Goal: Transaction & Acquisition: Purchase product/service

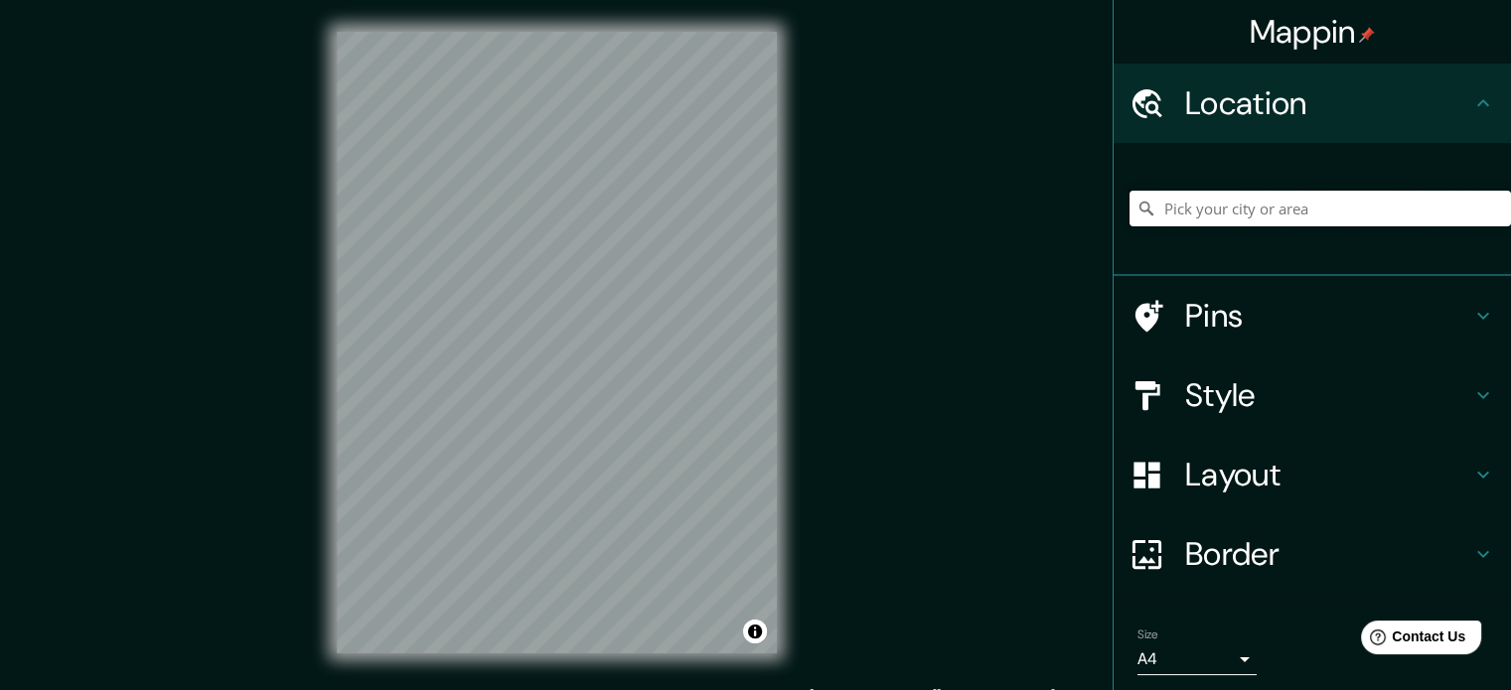
click at [1267, 198] on input "Pick your city or area" at bounding box center [1319, 209] width 381 height 36
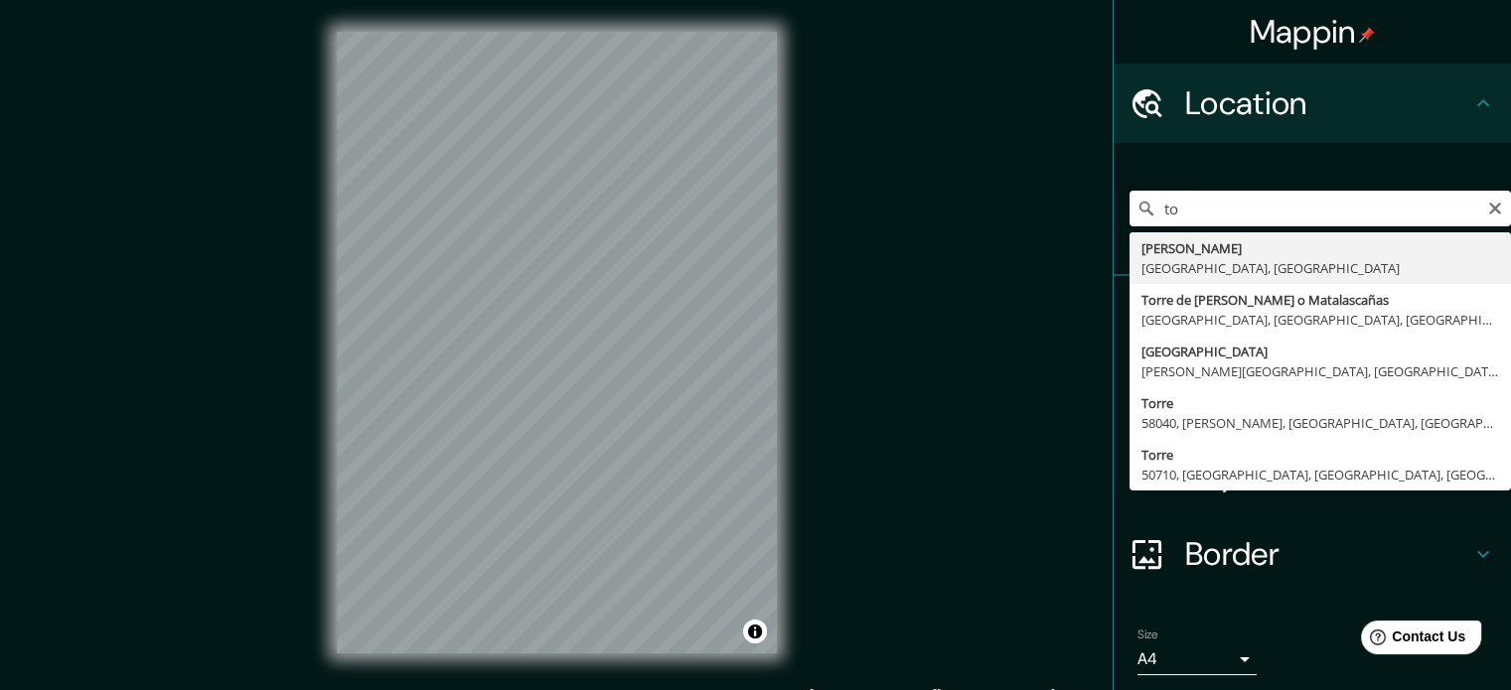
type input "t"
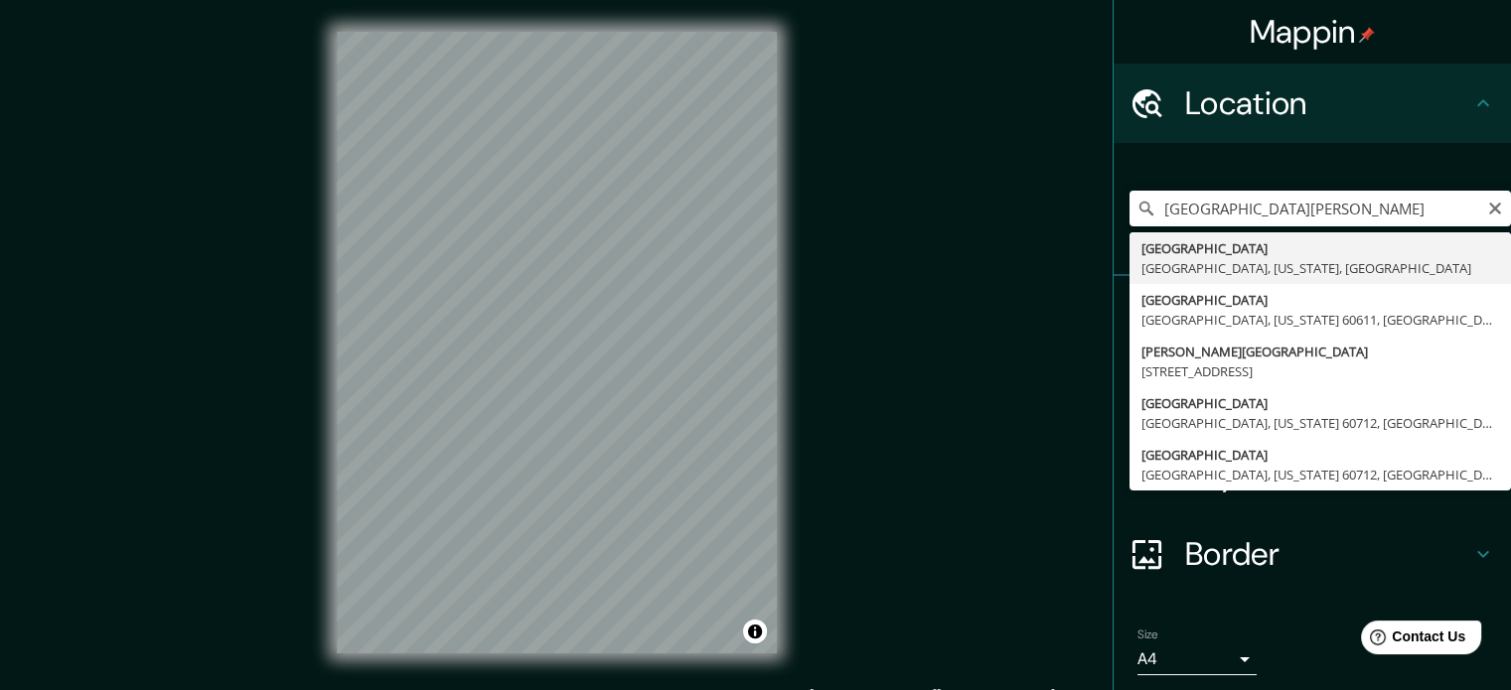
type input "[GEOGRAPHIC_DATA], [GEOGRAPHIC_DATA], [US_STATE], [GEOGRAPHIC_DATA]"
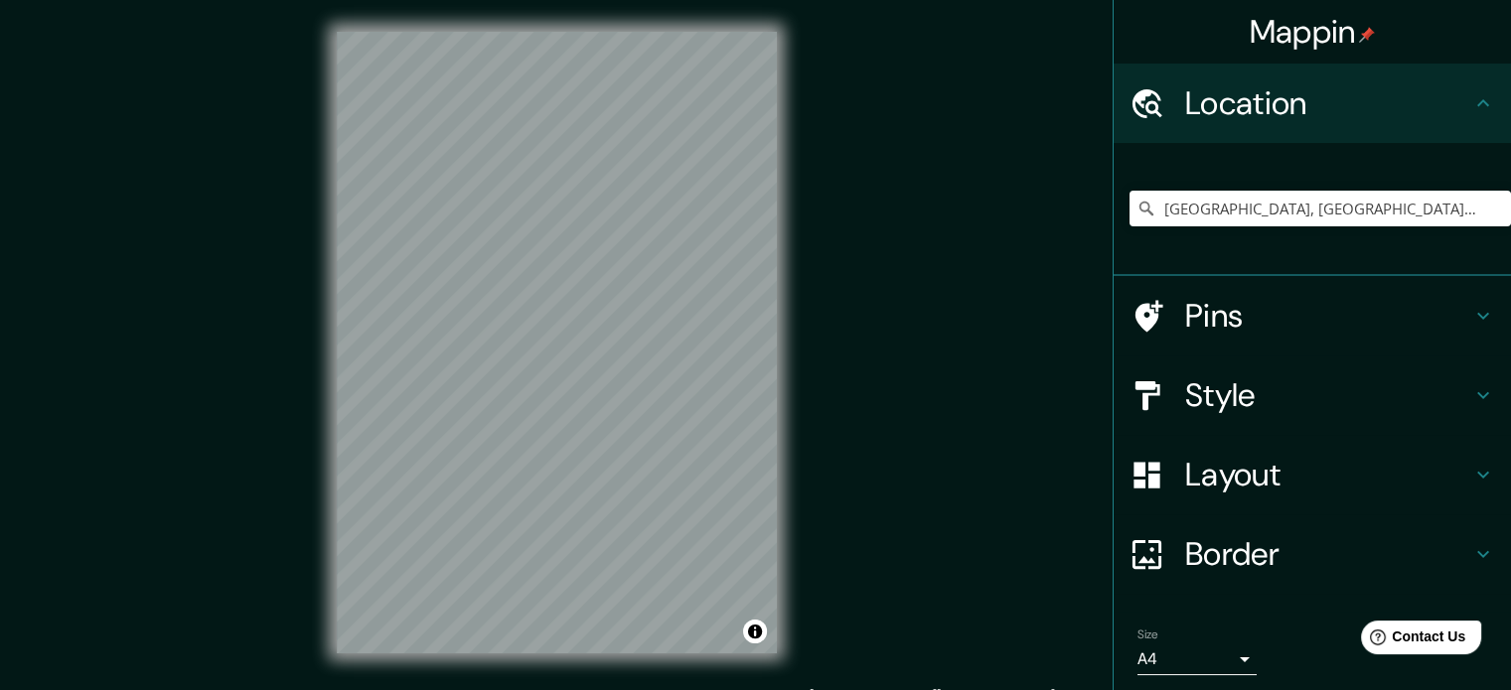
click at [1227, 324] on h4 "Pins" at bounding box center [1328, 316] width 286 height 40
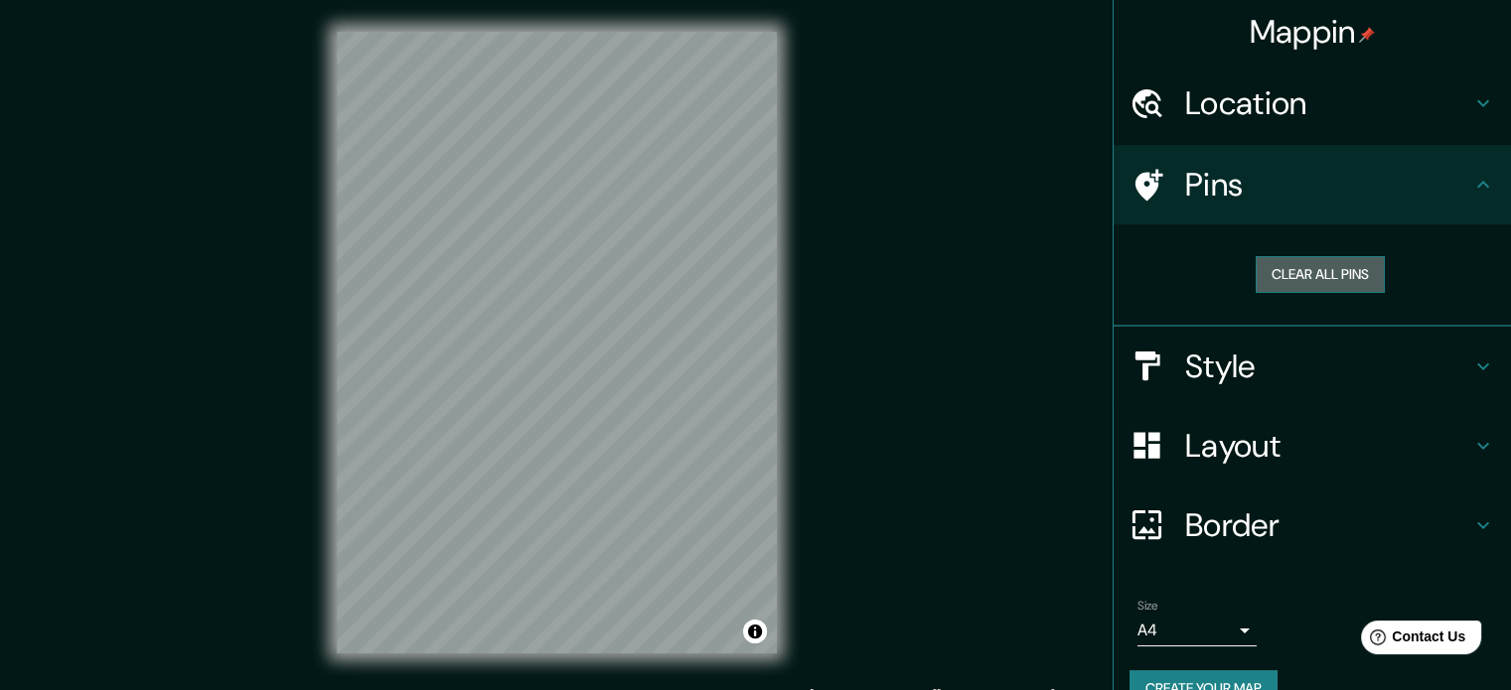
click at [1290, 271] on button "Clear all pins" at bounding box center [1320, 274] width 129 height 37
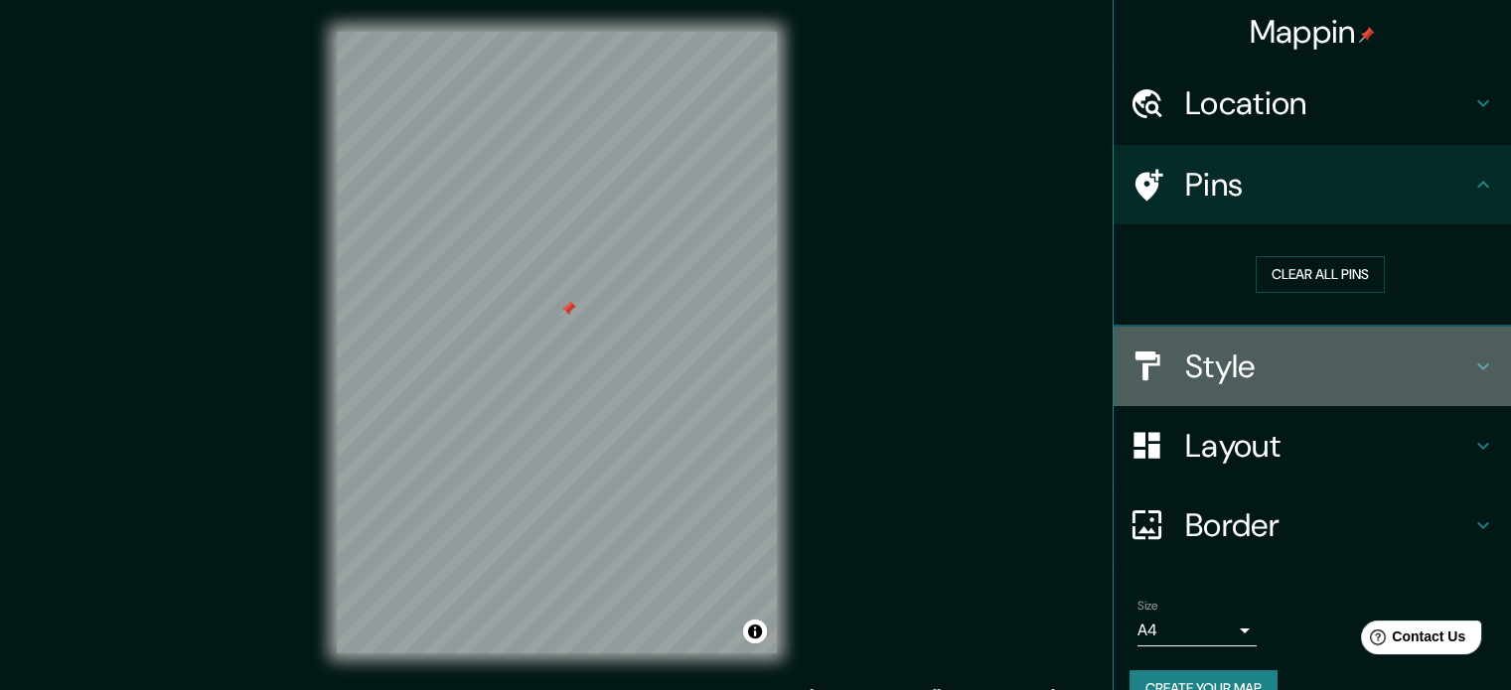
click at [1270, 376] on h4 "Style" at bounding box center [1328, 367] width 286 height 40
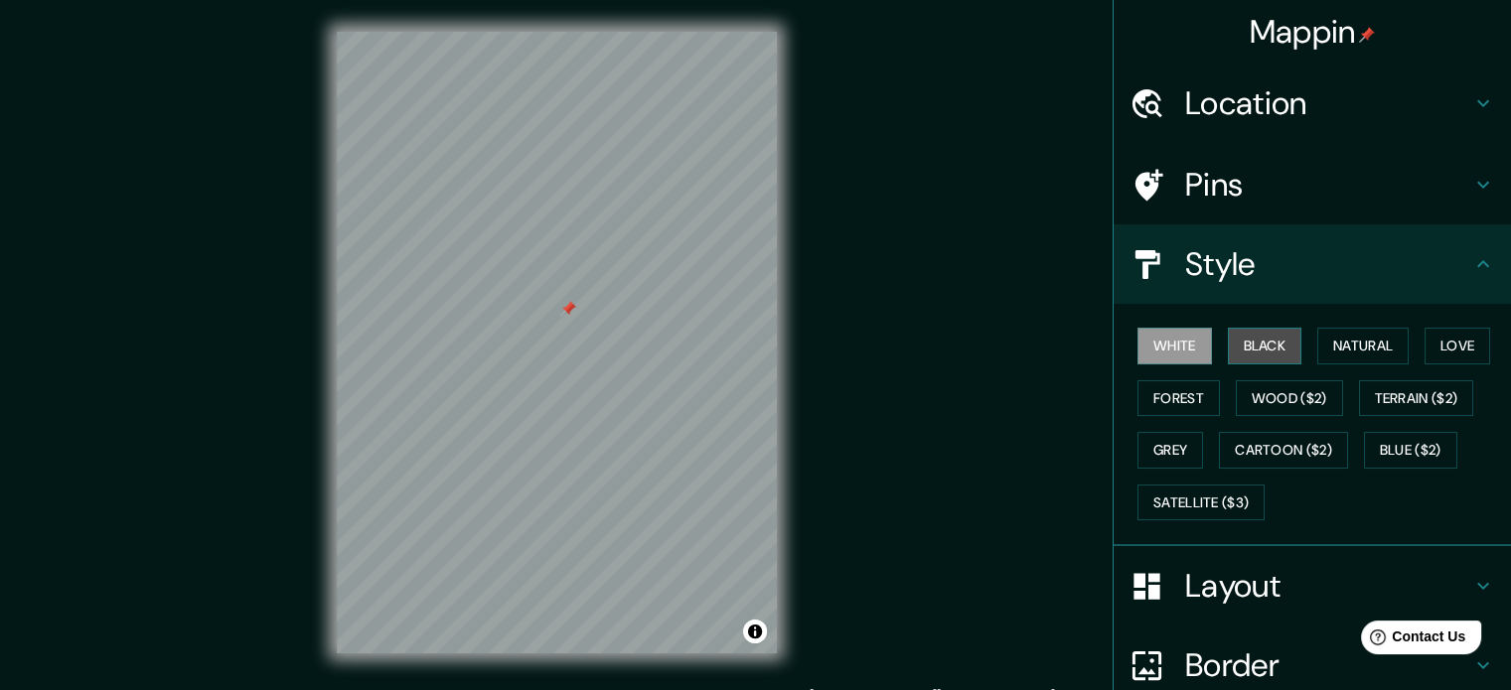
click at [1264, 353] on button "Black" at bounding box center [1265, 346] width 74 height 37
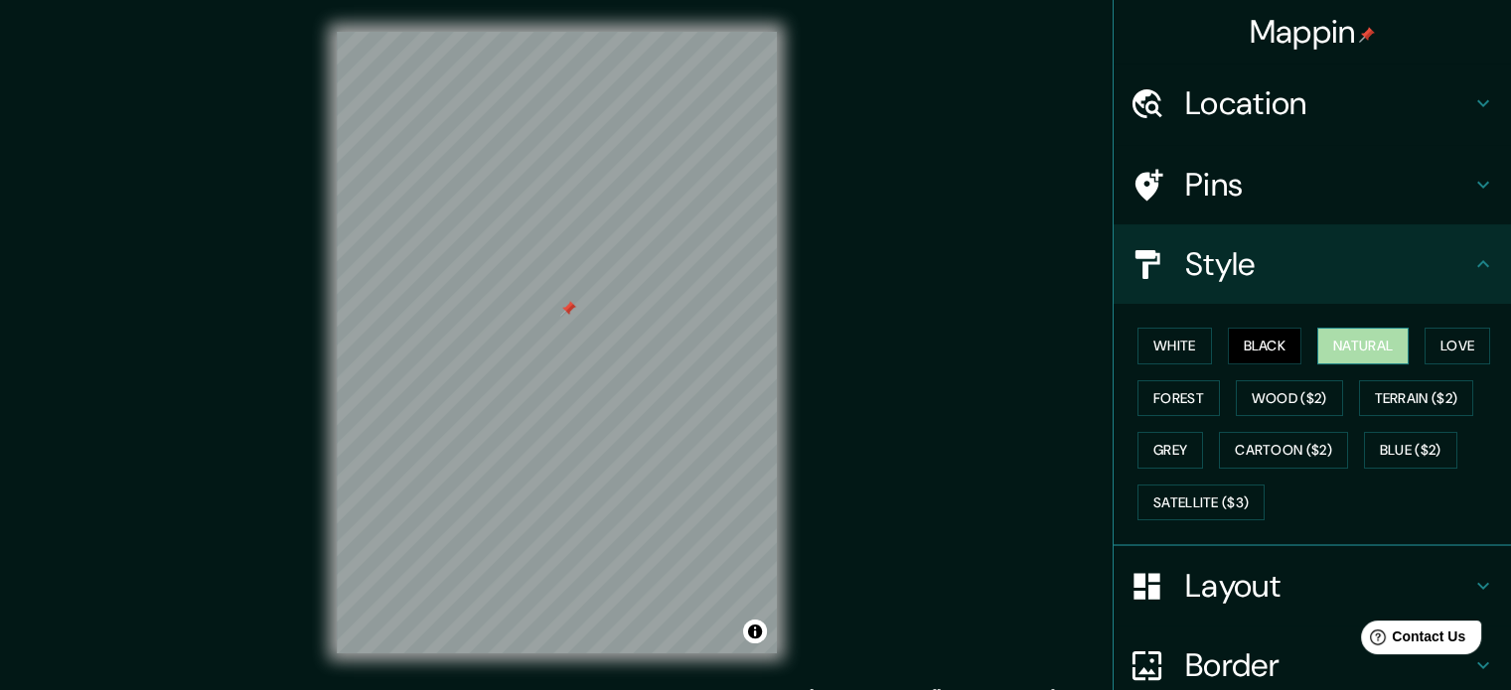
click at [1363, 349] on button "Natural" at bounding box center [1362, 346] width 91 height 37
click at [1462, 348] on button "Love" at bounding box center [1457, 346] width 66 height 37
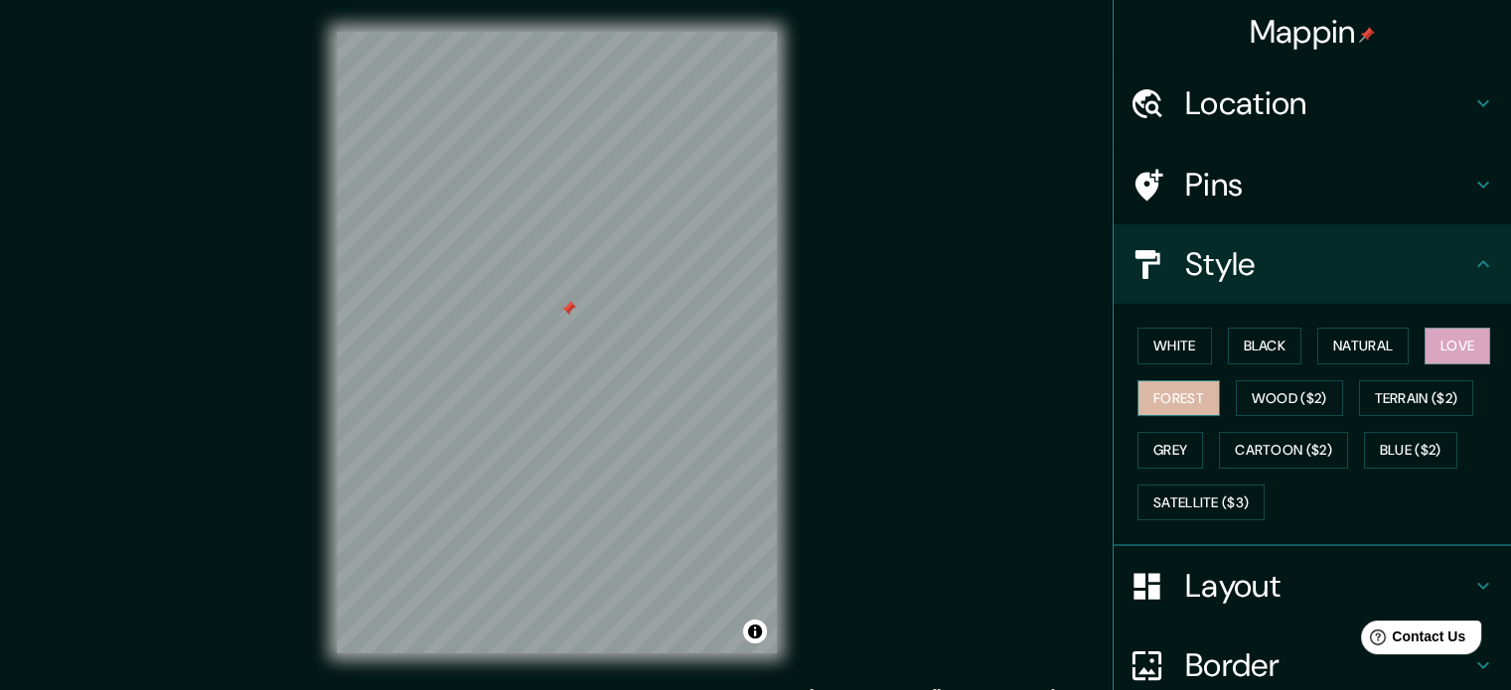
click at [1179, 399] on button "Forest" at bounding box center [1178, 398] width 82 height 37
click at [1244, 395] on button "Wood ($2)" at bounding box center [1289, 398] width 107 height 37
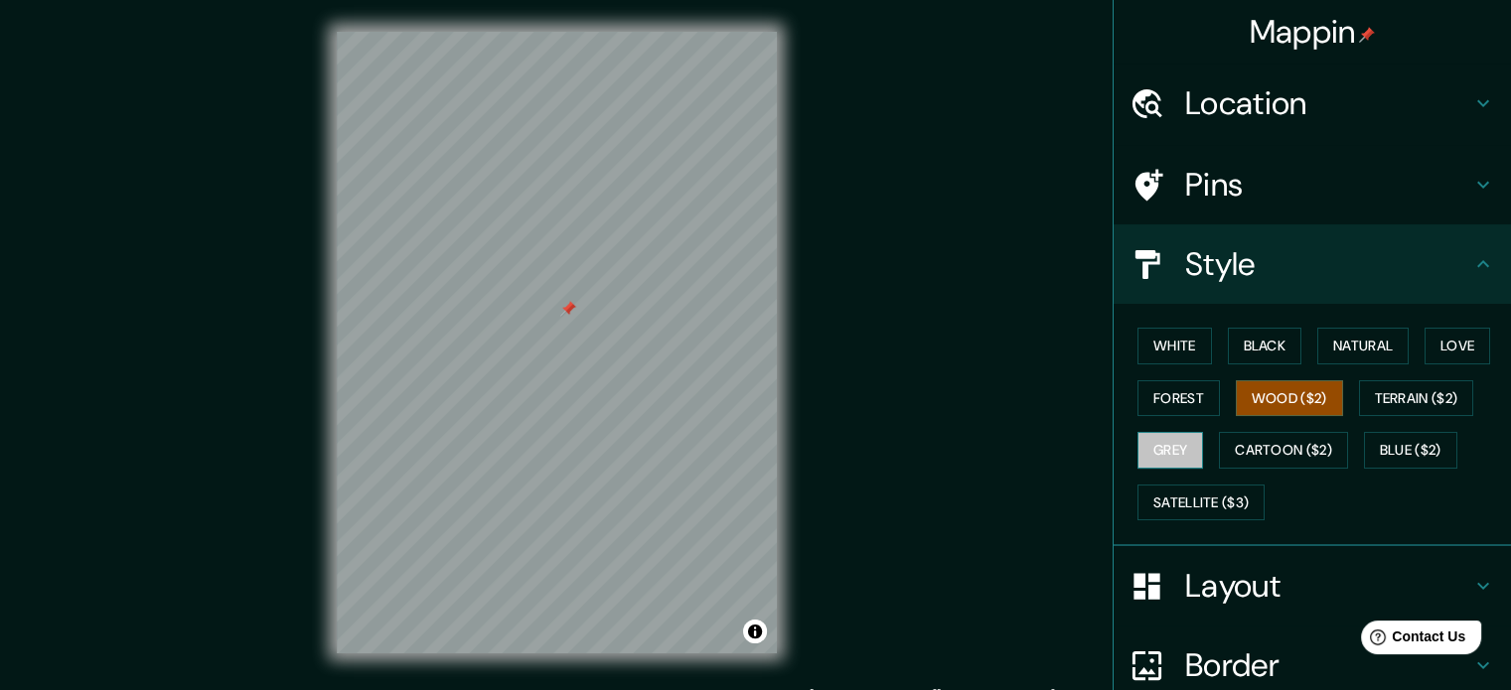
click at [1140, 456] on button "Grey" at bounding box center [1170, 450] width 66 height 37
click at [1273, 397] on button "Wood ($2)" at bounding box center [1289, 398] width 107 height 37
click at [1384, 400] on button "Terrain ($2)" at bounding box center [1416, 398] width 115 height 37
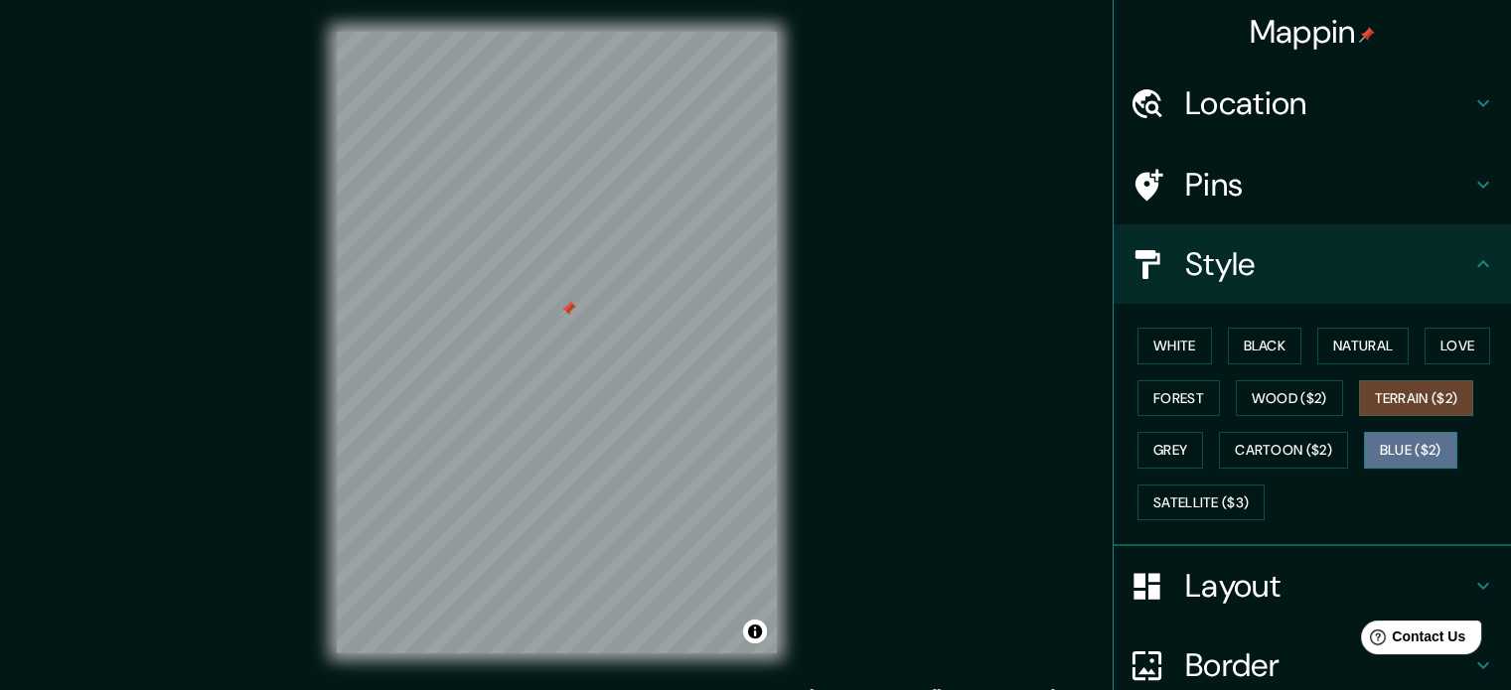
click at [1379, 442] on button "Blue ($2)" at bounding box center [1410, 450] width 93 height 37
click at [1177, 446] on button "Grey" at bounding box center [1170, 450] width 66 height 37
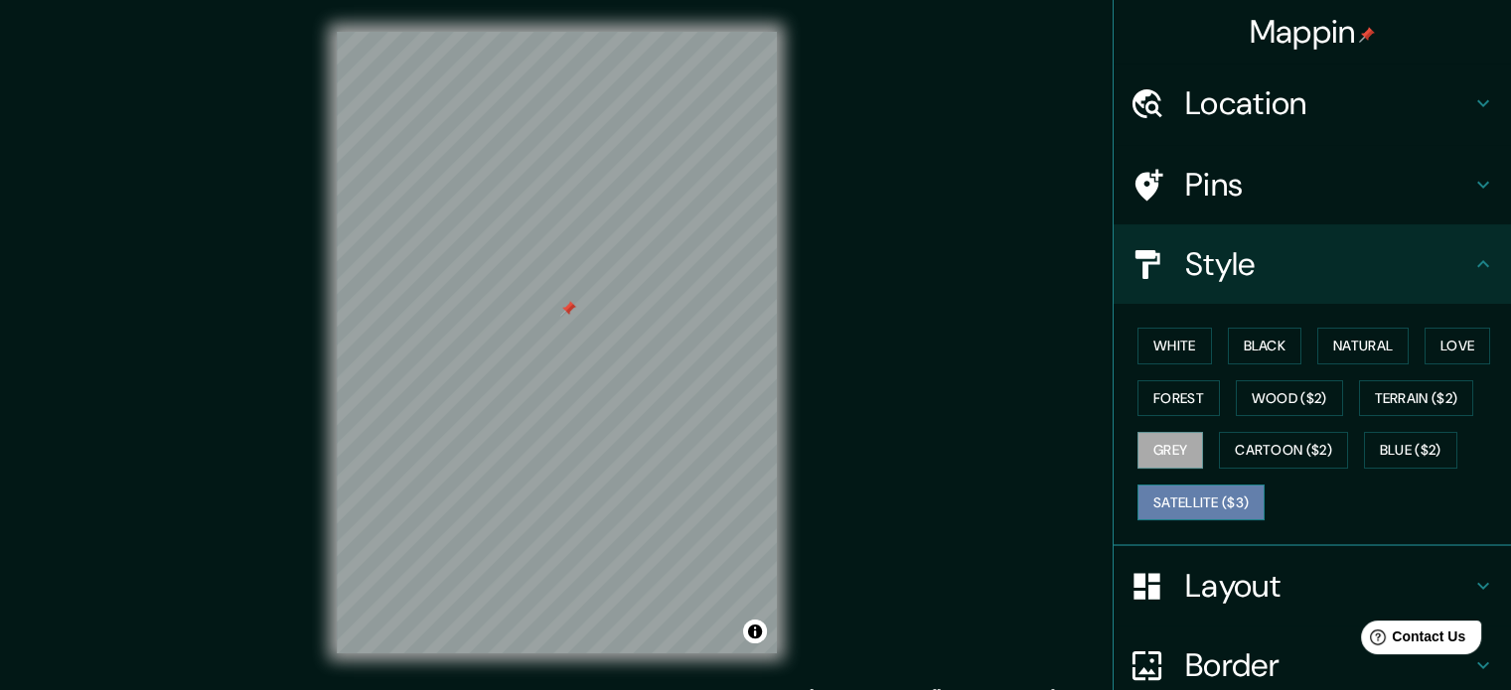
click at [1182, 492] on button "Satellite ($3)" at bounding box center [1200, 503] width 127 height 37
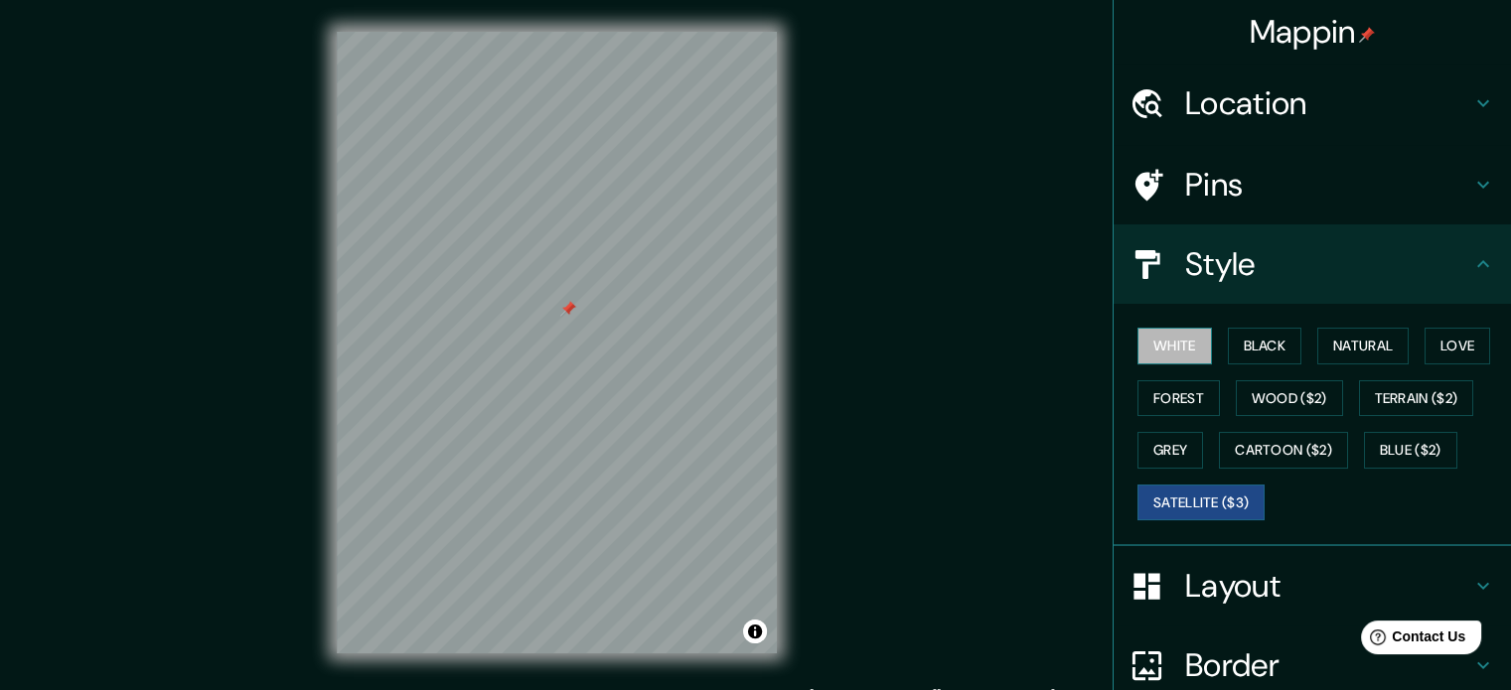
click at [1169, 348] on button "White" at bounding box center [1174, 346] width 74 height 37
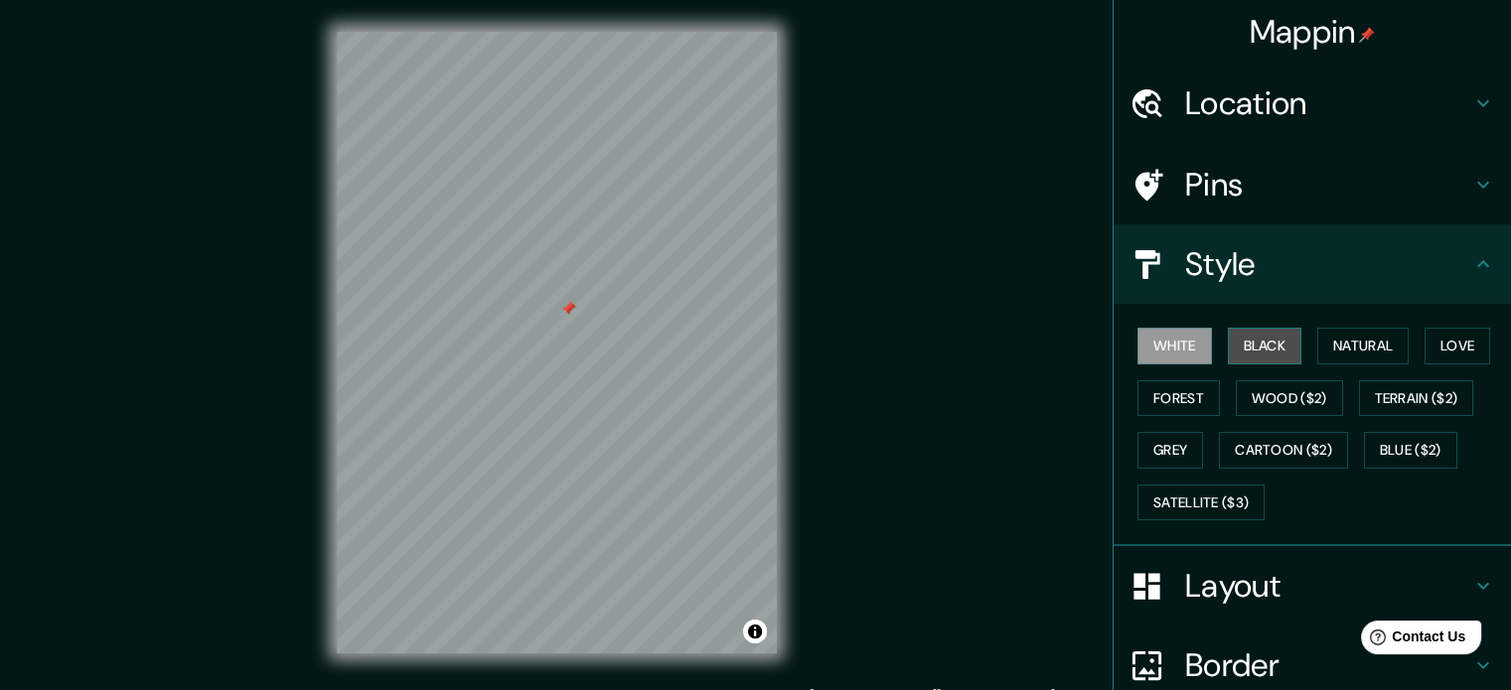
click at [1233, 341] on button "Black" at bounding box center [1265, 346] width 74 height 37
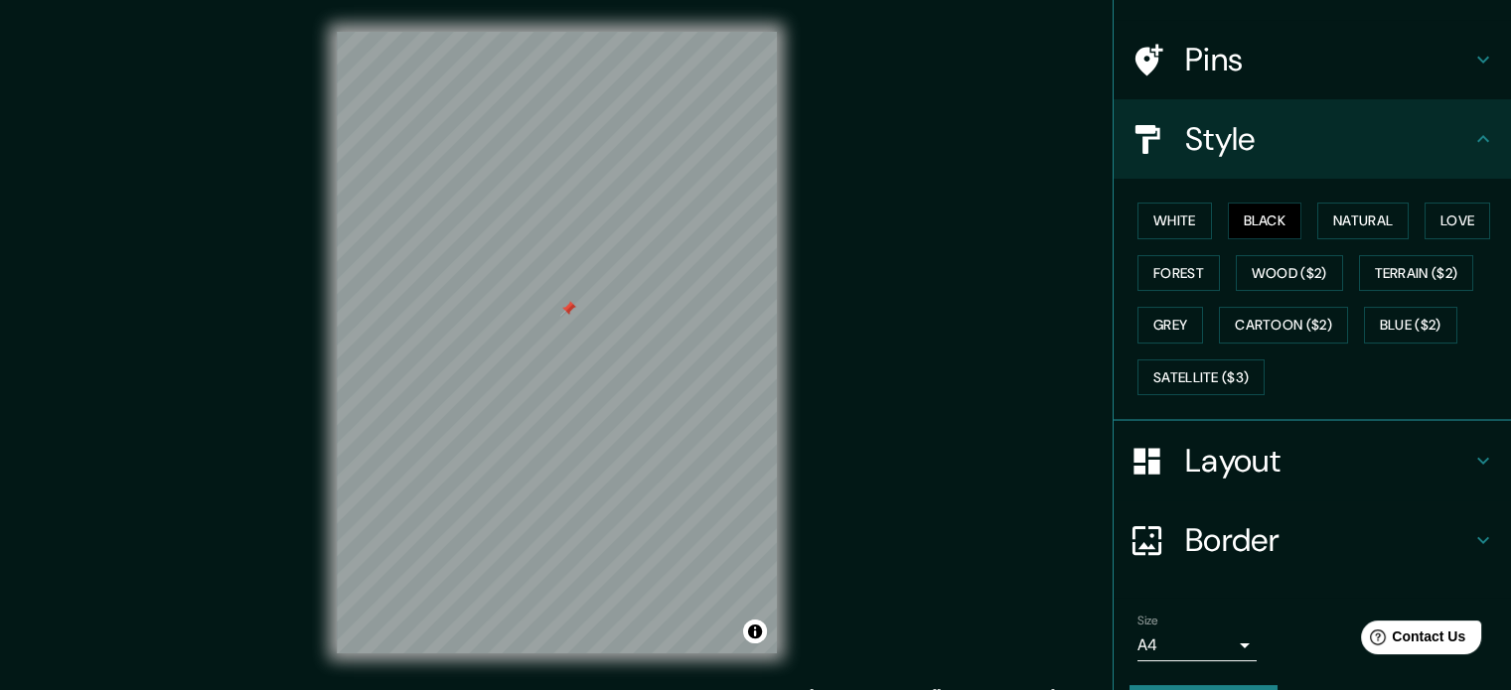
scroll to position [177, 0]
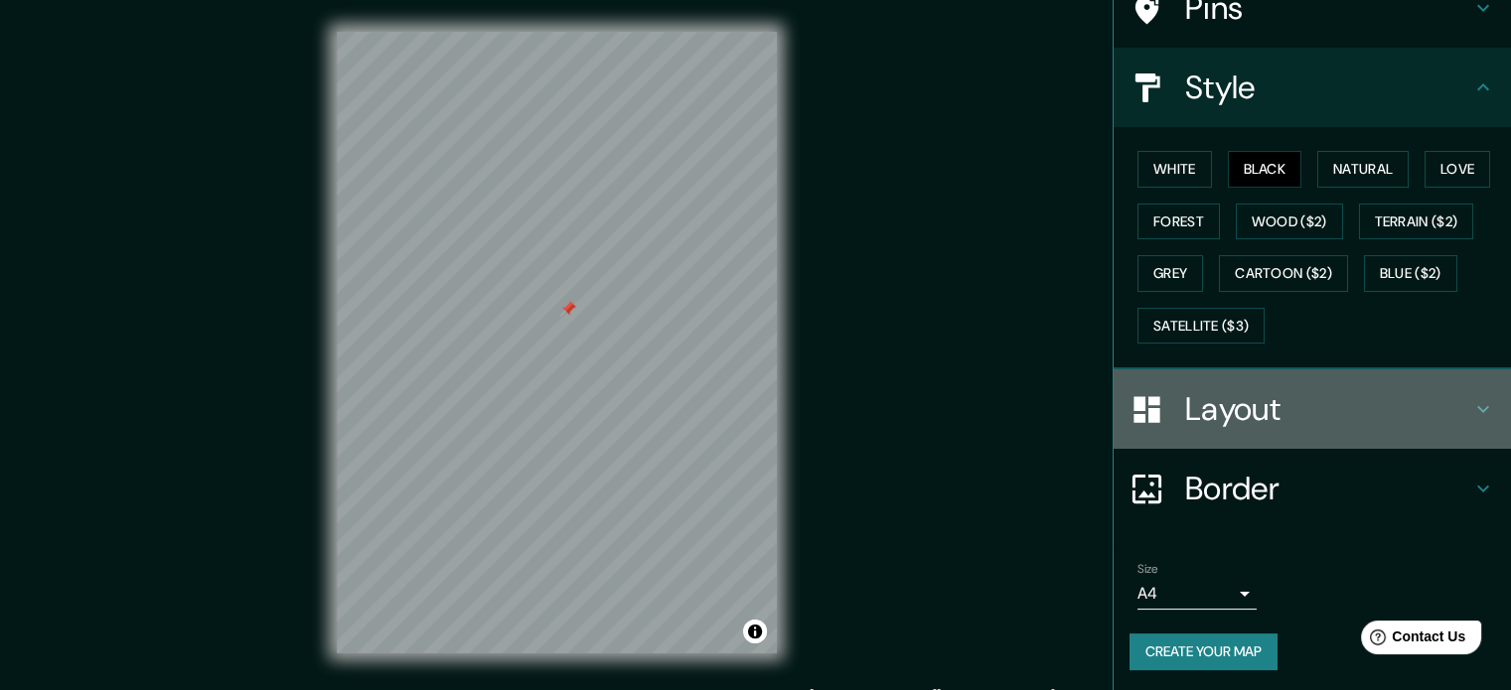
click at [1263, 408] on h4 "Layout" at bounding box center [1328, 409] width 286 height 40
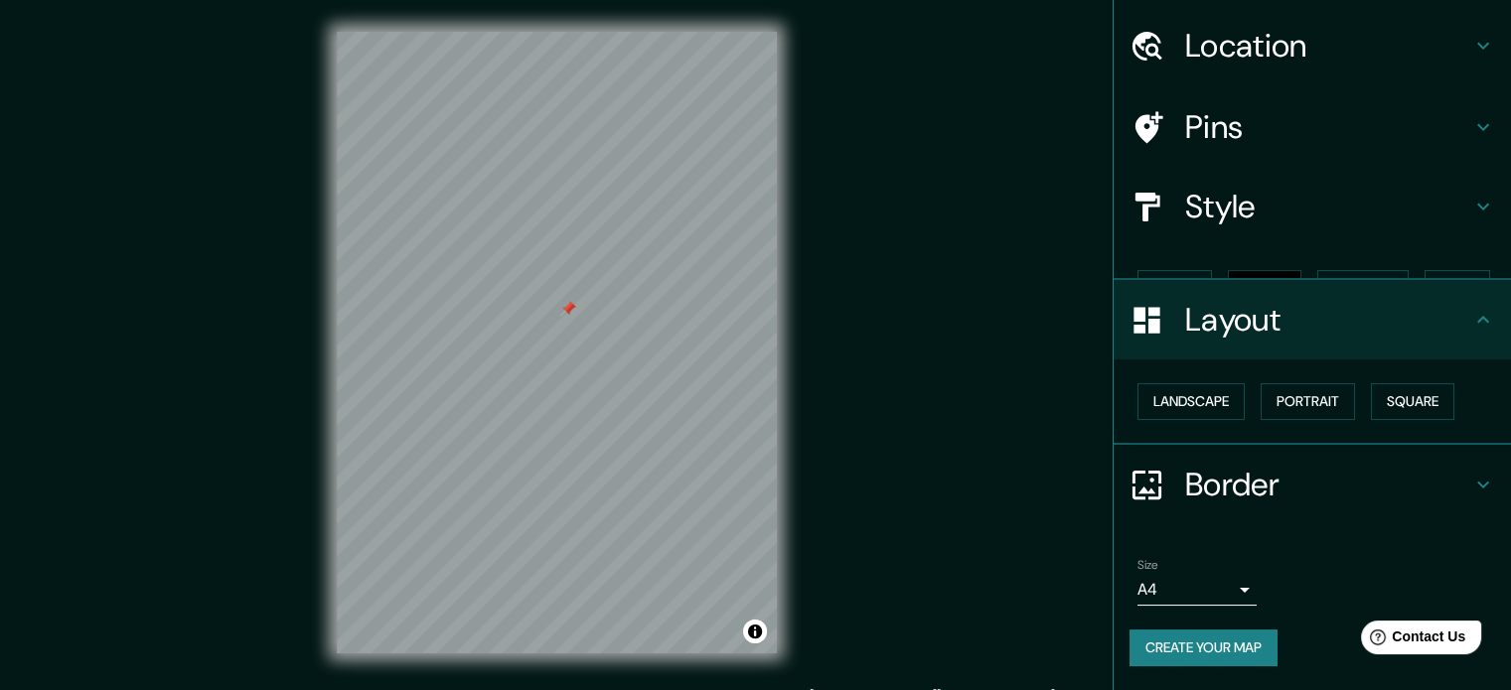
scroll to position [22, 0]
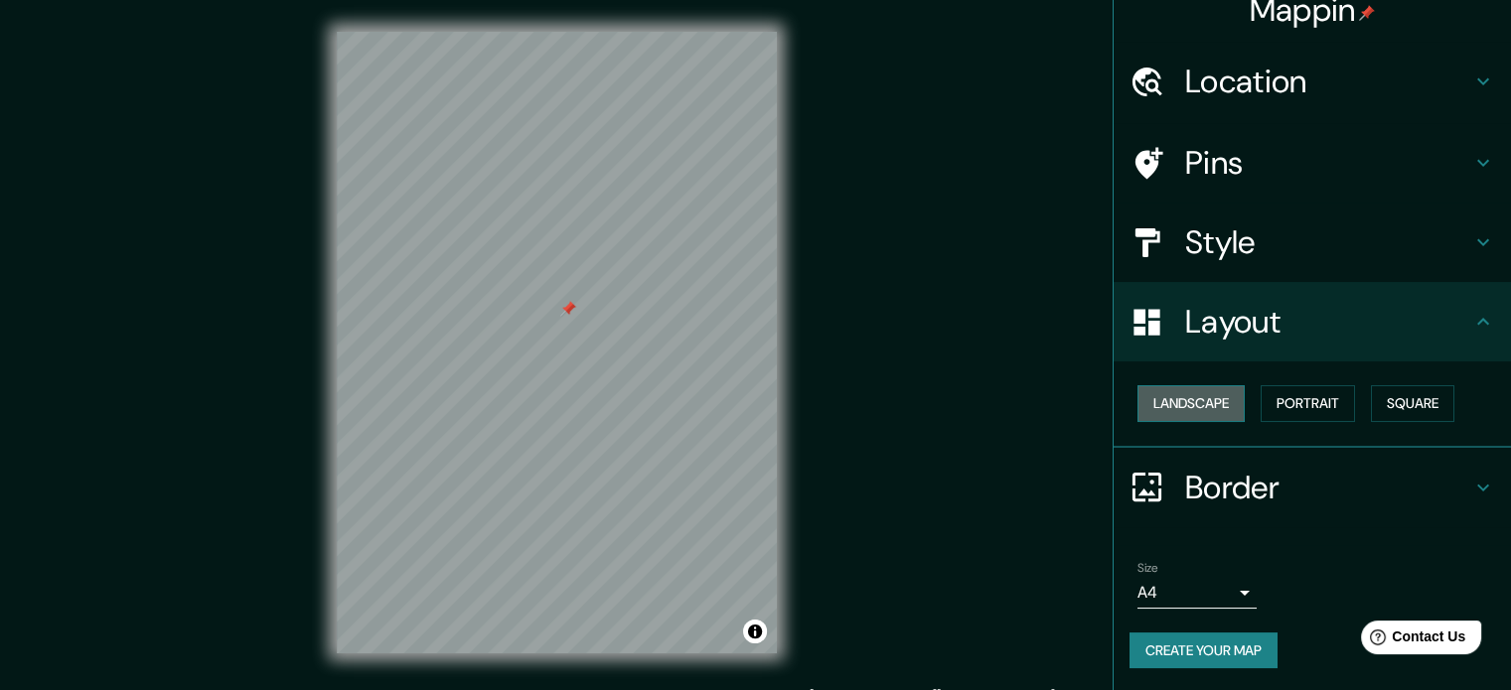
click at [1197, 404] on button "Landscape" at bounding box center [1190, 403] width 107 height 37
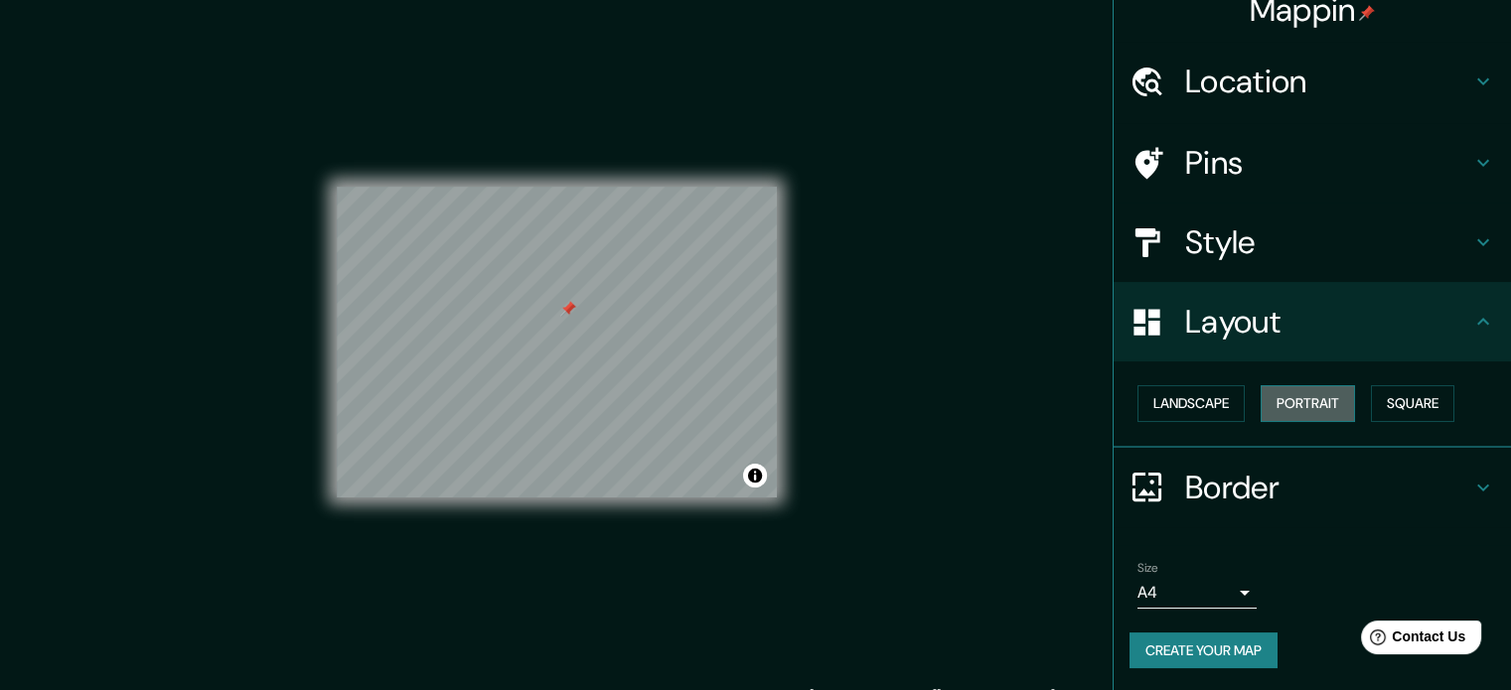
click at [1331, 407] on button "Portrait" at bounding box center [1307, 403] width 94 height 37
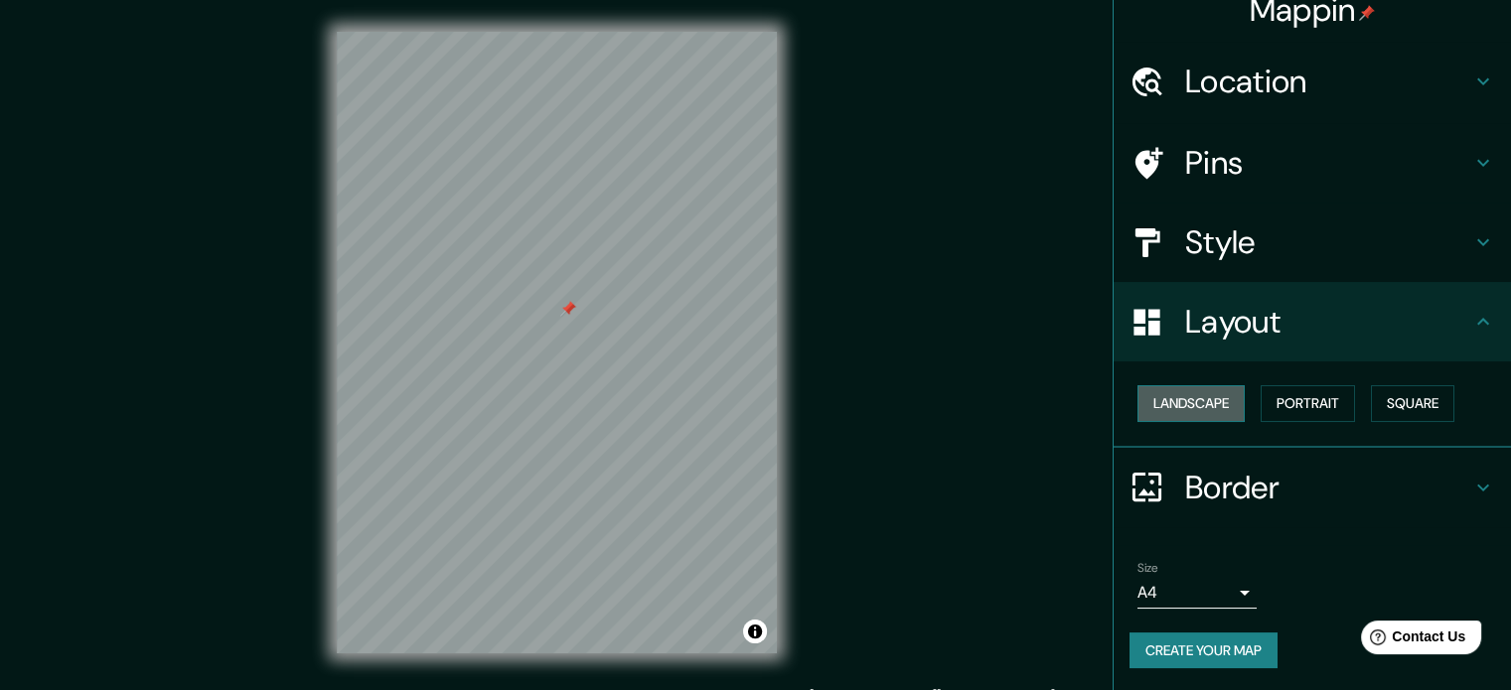
click at [1212, 417] on button "Landscape" at bounding box center [1190, 403] width 107 height 37
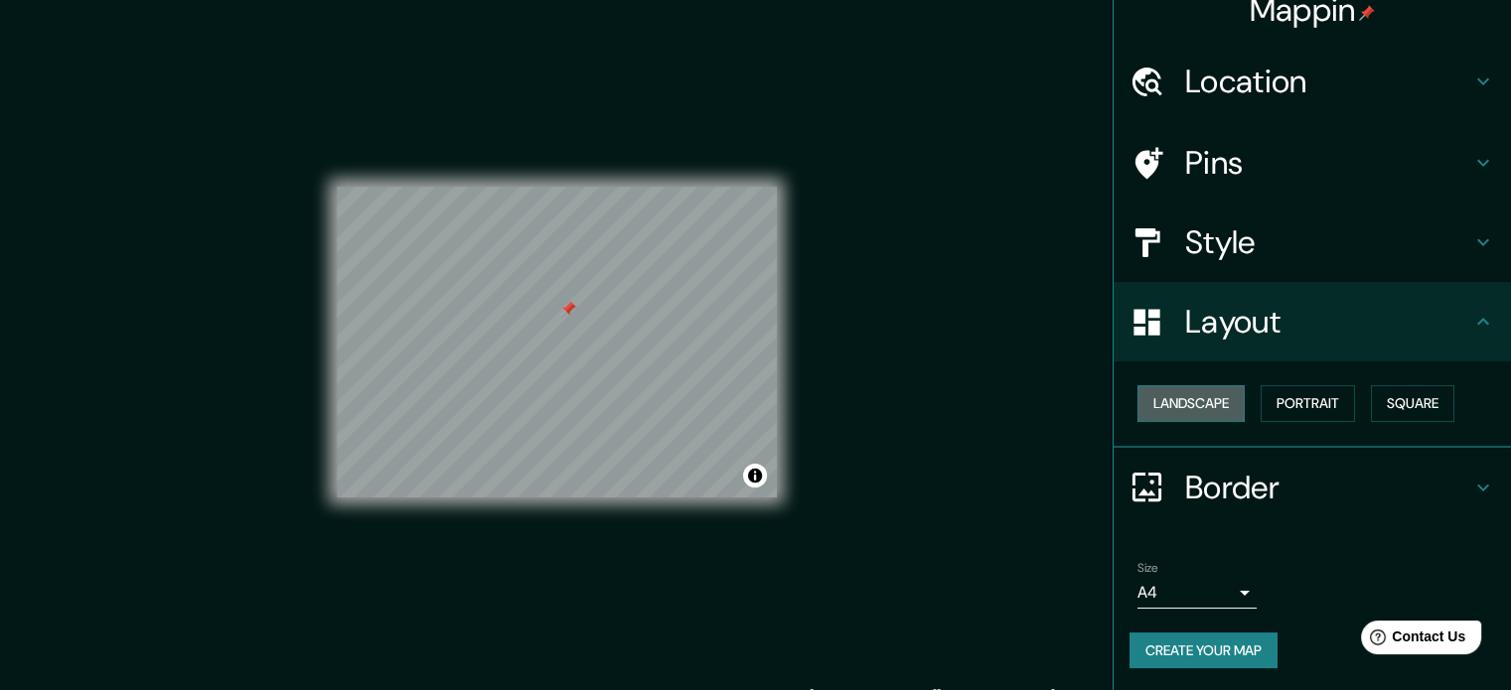
click at [1212, 417] on button "Landscape" at bounding box center [1190, 403] width 107 height 37
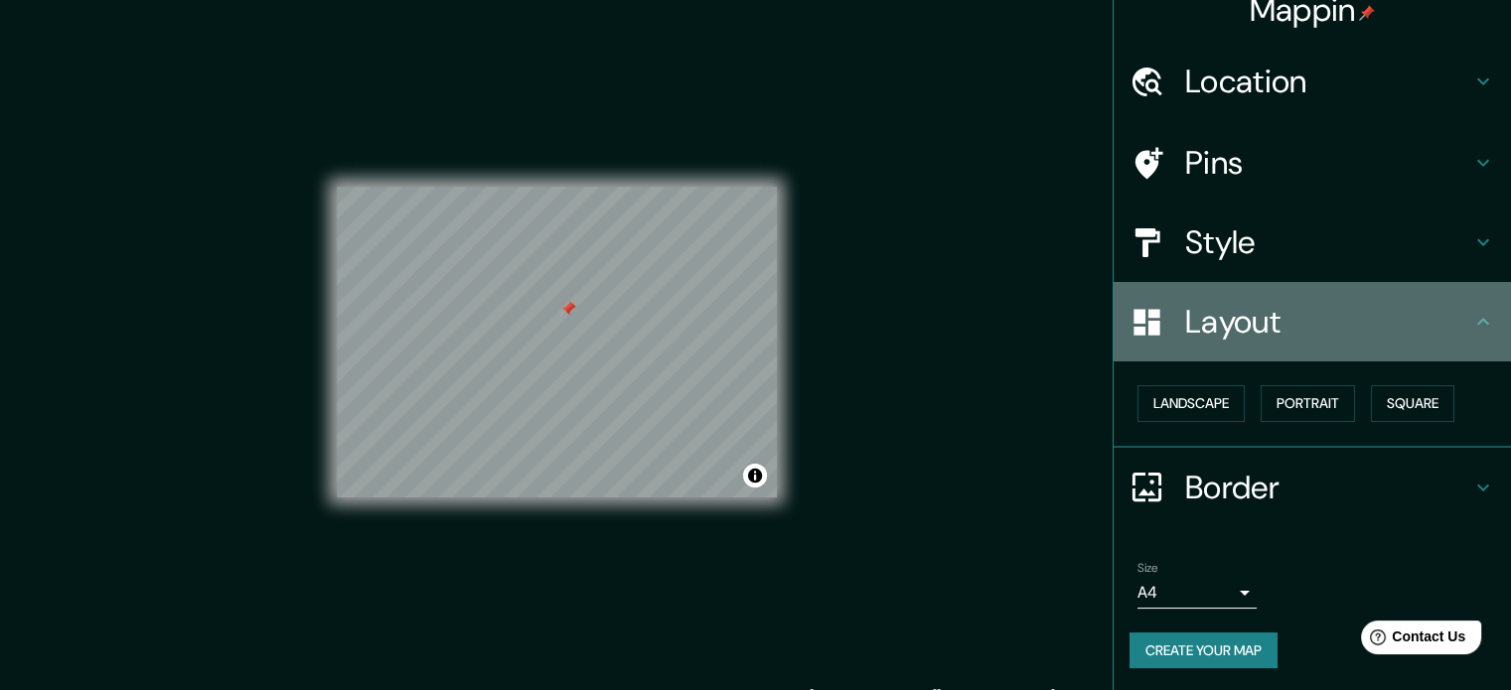
click at [1361, 325] on h4 "Layout" at bounding box center [1328, 322] width 286 height 40
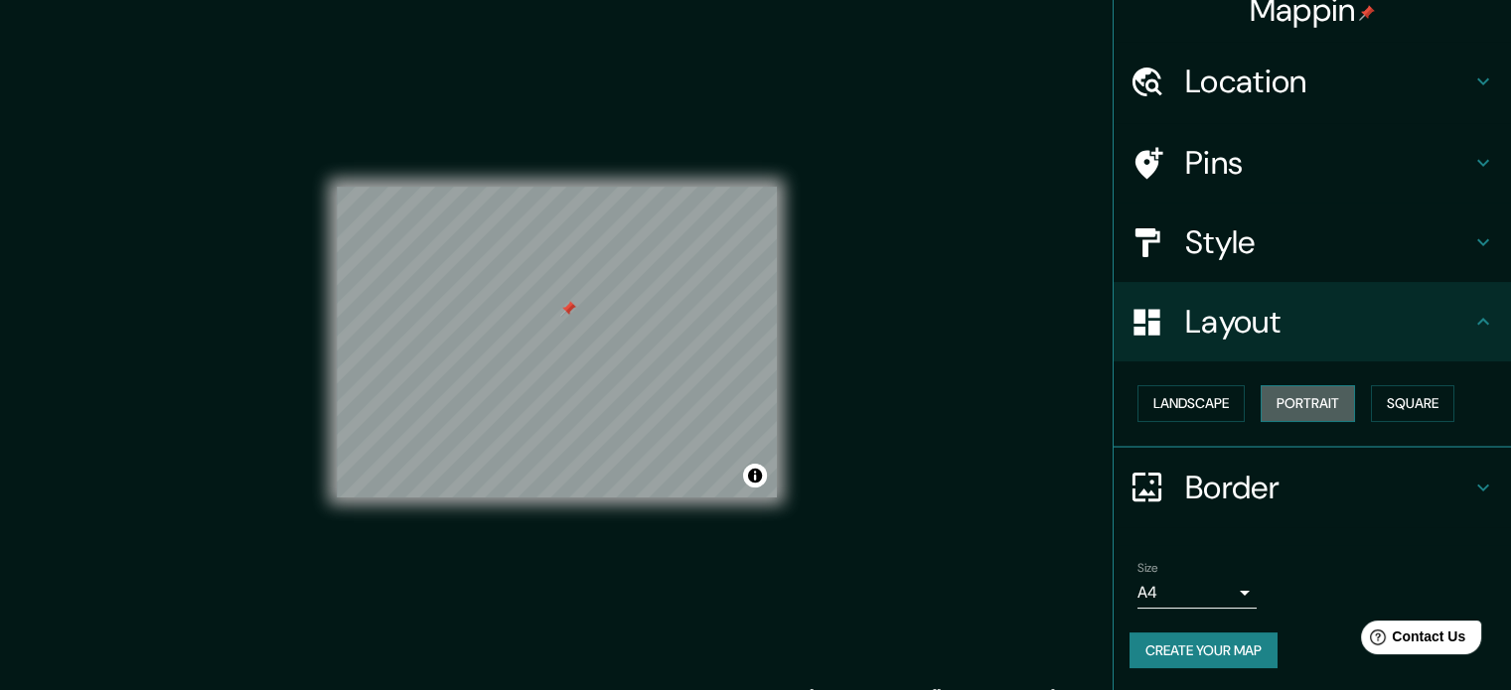
click at [1271, 412] on button "Portrait" at bounding box center [1307, 403] width 94 height 37
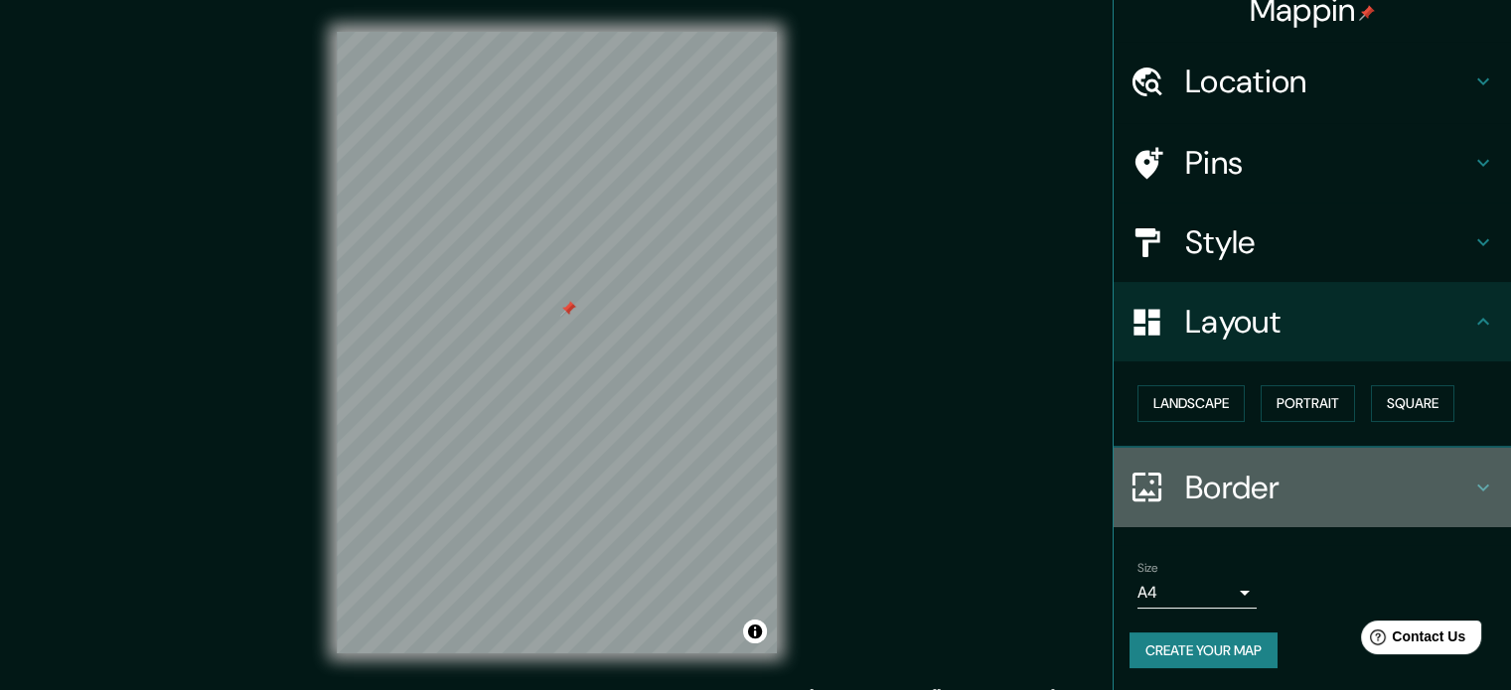
click at [1442, 489] on h4 "Border" at bounding box center [1328, 488] width 286 height 40
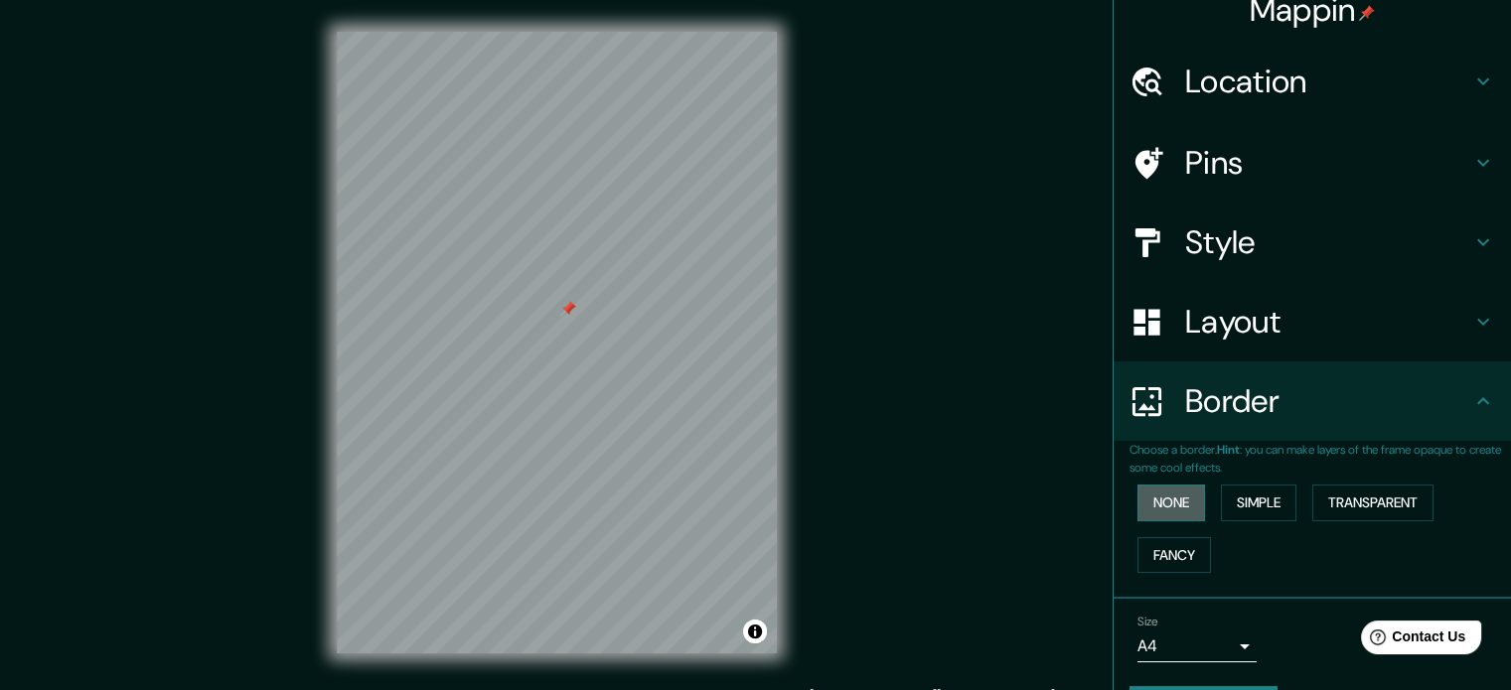
click at [1172, 508] on button "None" at bounding box center [1171, 503] width 68 height 37
click at [1221, 515] on button "Simple" at bounding box center [1258, 503] width 75 height 37
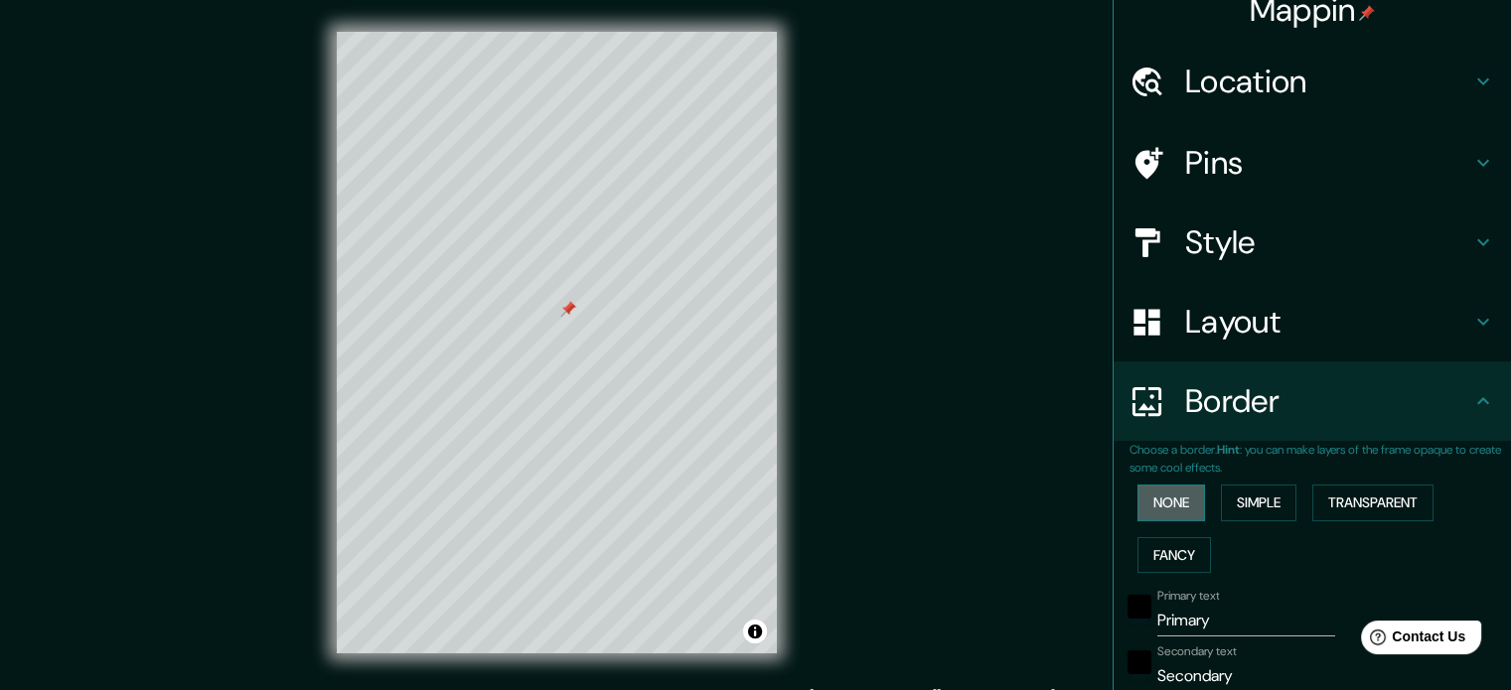
click at [1156, 514] on button "None" at bounding box center [1171, 503] width 68 height 37
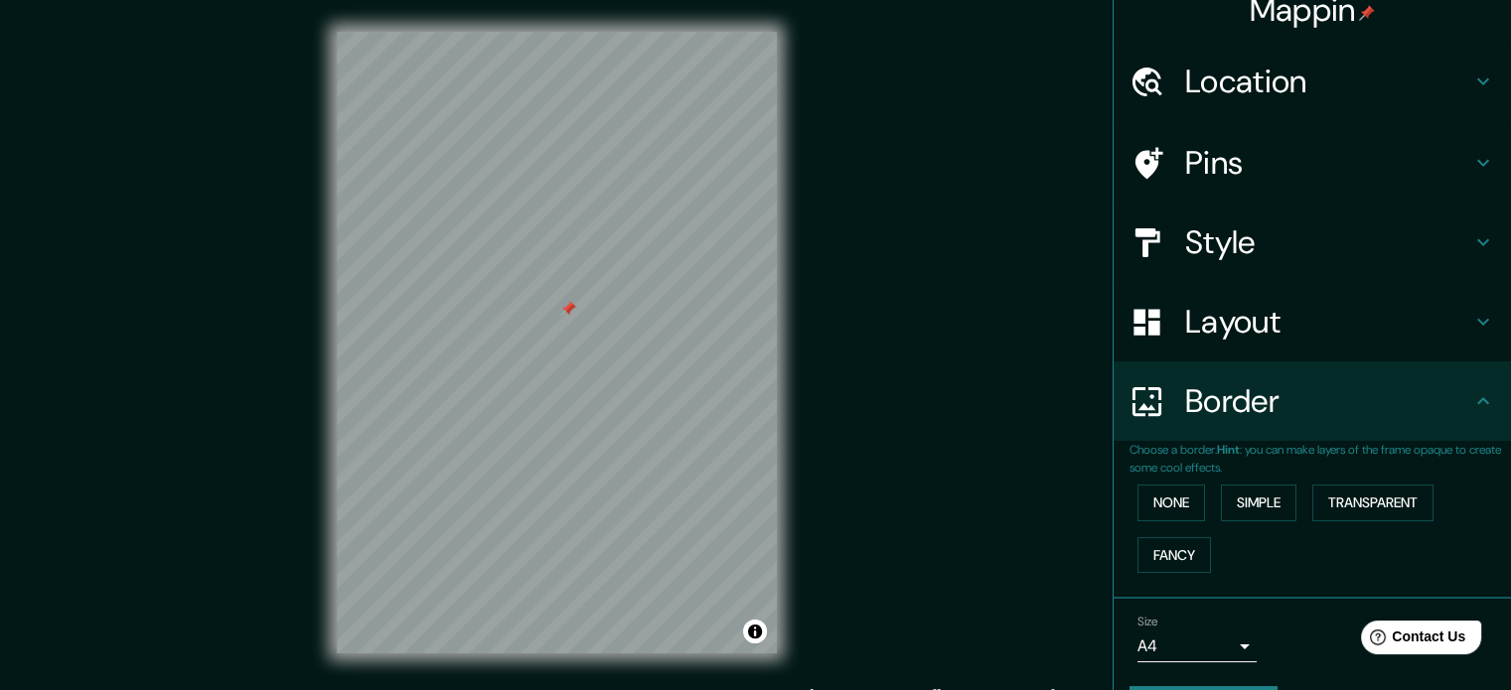
click at [1036, 551] on div "Mappin Location [GEOGRAPHIC_DATA], [GEOGRAPHIC_DATA], [US_STATE], [GEOGRAPHIC_D…" at bounding box center [755, 358] width 1511 height 717
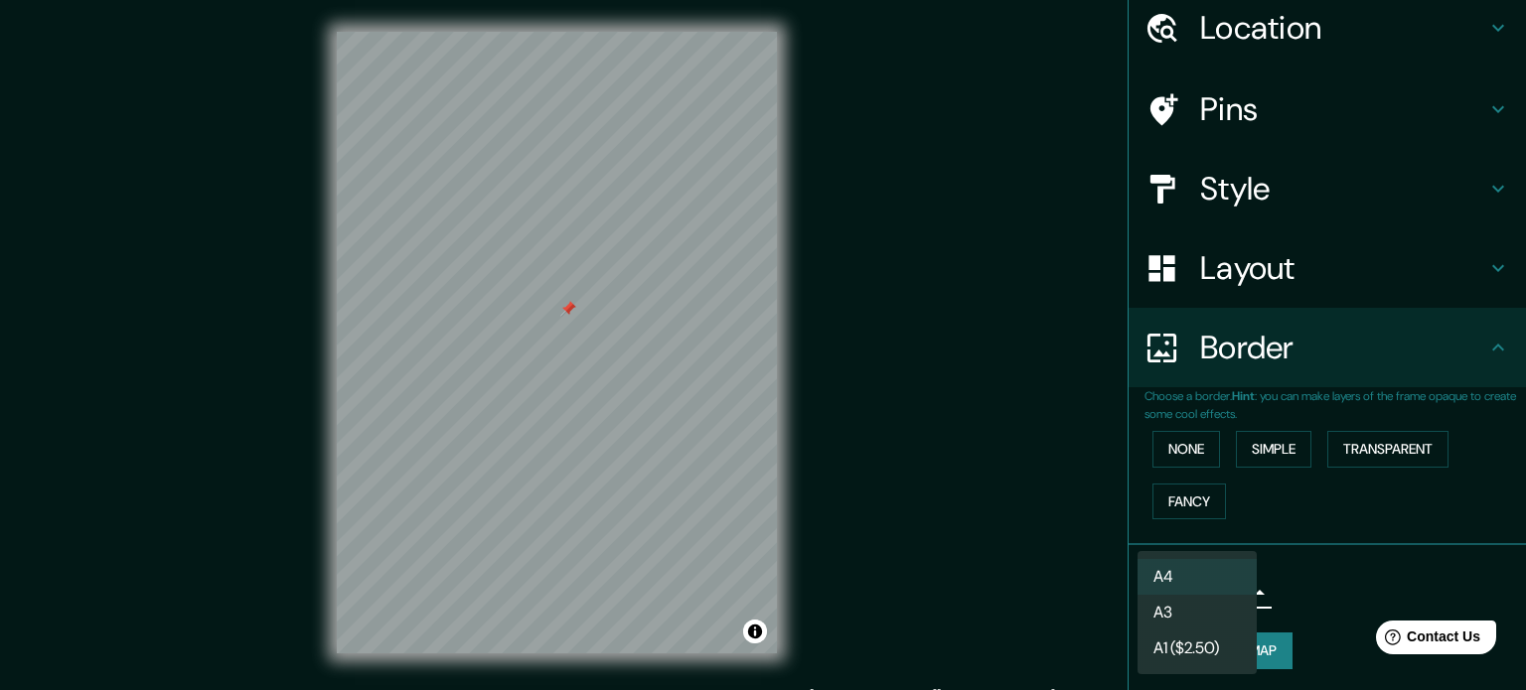
click at [1231, 585] on body "Mappin Location [GEOGRAPHIC_DATA], [GEOGRAPHIC_DATA], [US_STATE], [GEOGRAPHIC_D…" at bounding box center [763, 345] width 1526 height 690
click at [1315, 546] on div at bounding box center [763, 345] width 1526 height 690
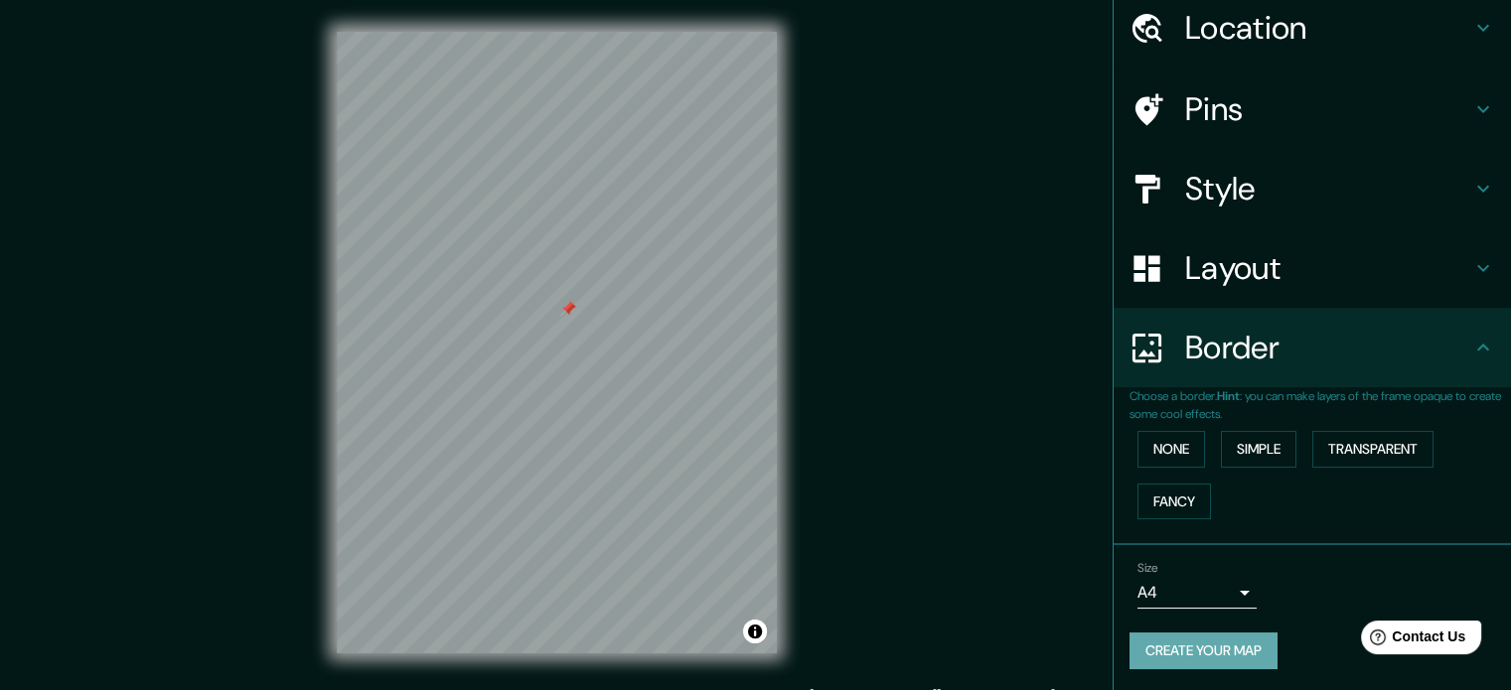
click at [1224, 655] on button "Create your map" at bounding box center [1203, 651] width 148 height 37
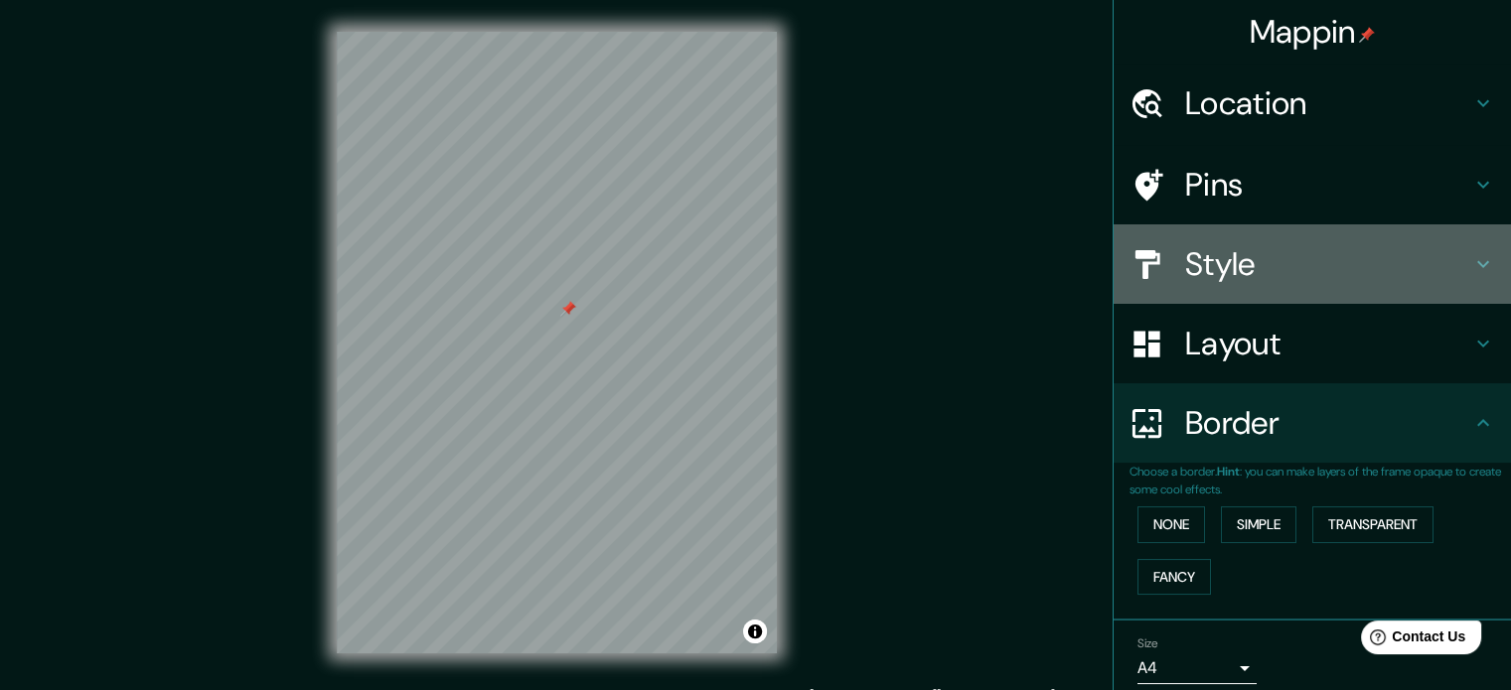
click at [1252, 252] on h4 "Style" at bounding box center [1328, 264] width 286 height 40
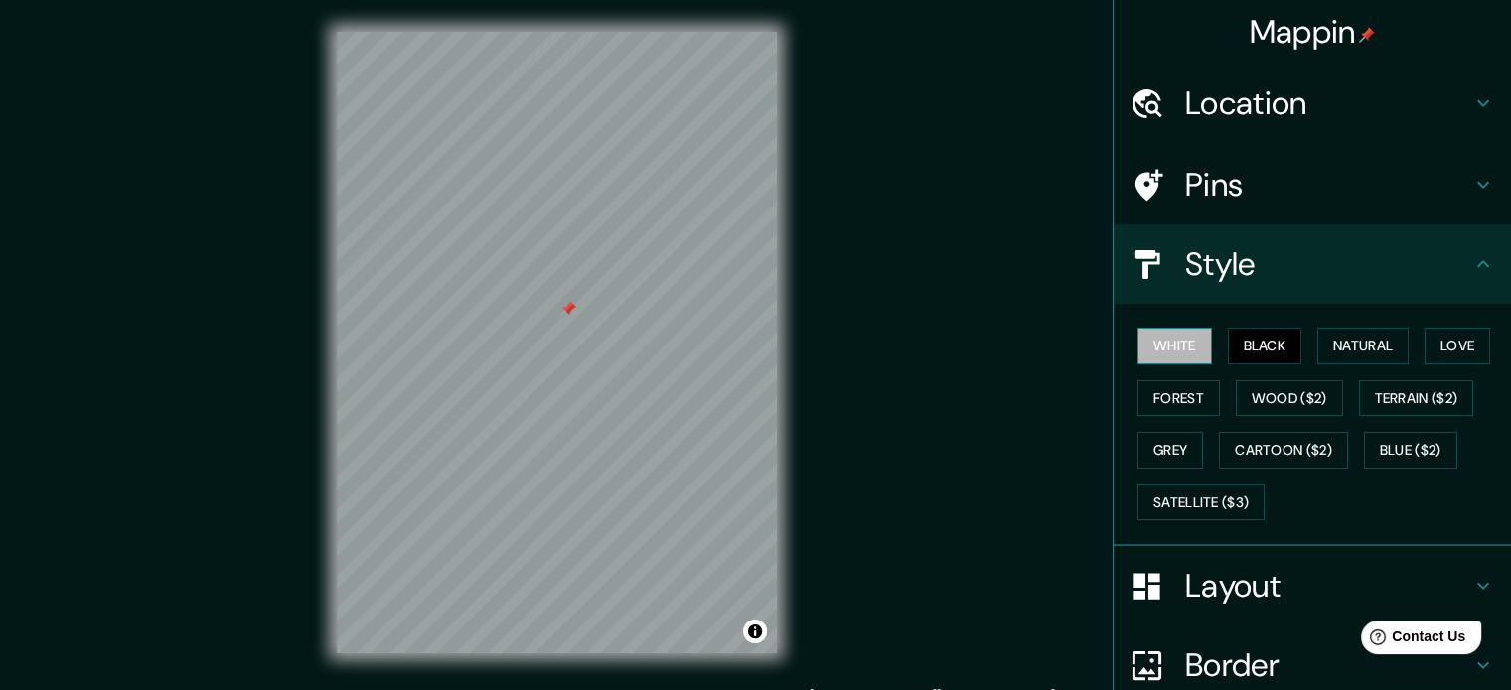
click at [1168, 341] on button "White" at bounding box center [1174, 346] width 74 height 37
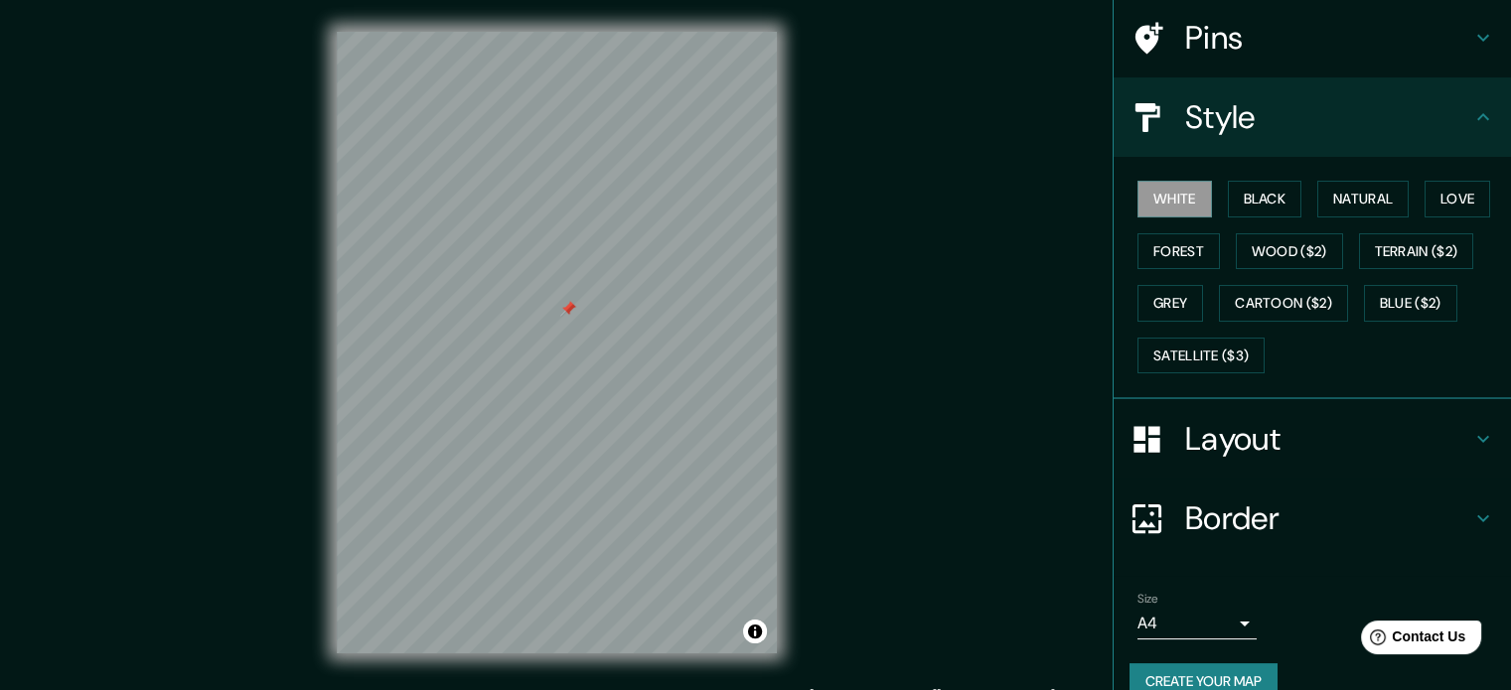
scroll to position [177, 0]
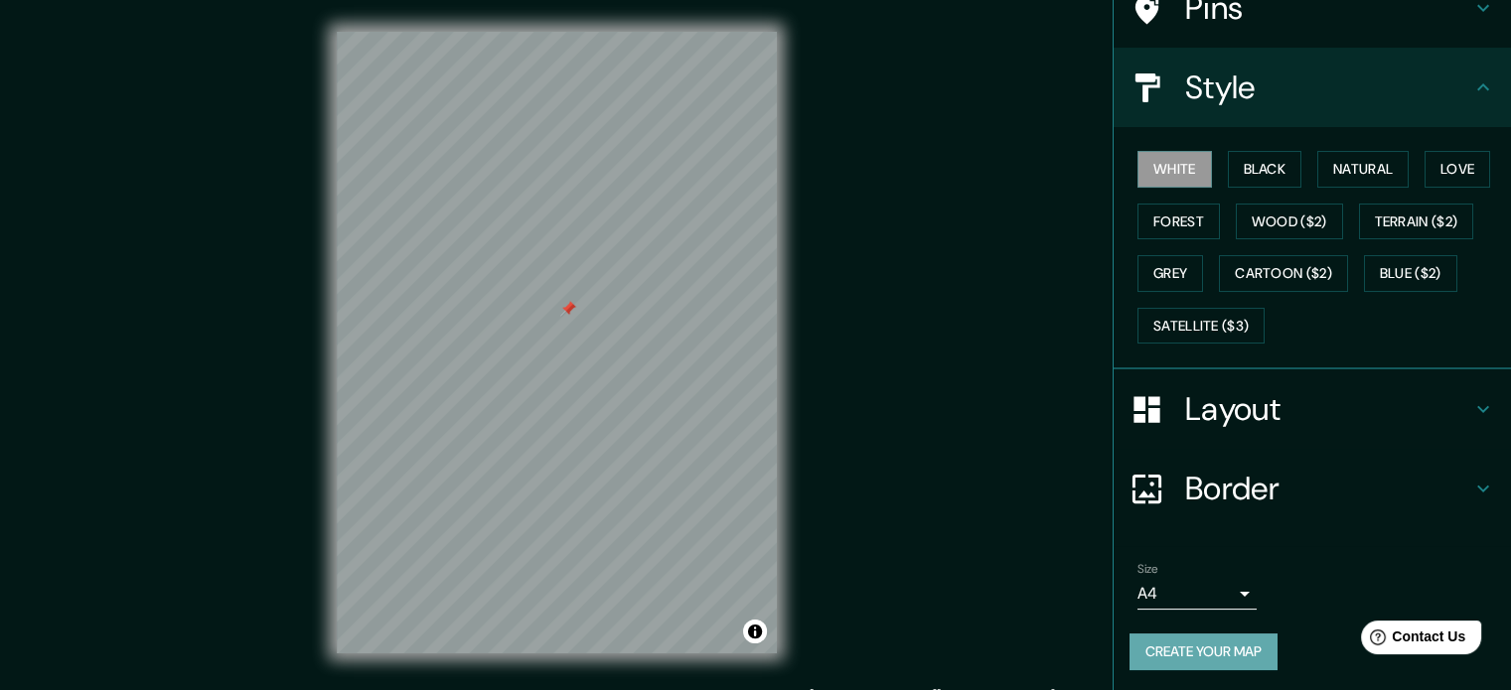
click at [1171, 645] on button "Create your map" at bounding box center [1203, 652] width 148 height 37
